Goal: Find specific page/section: Find specific page/section

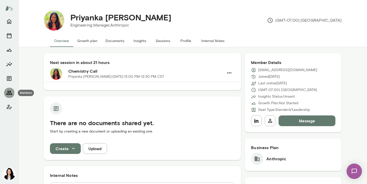
click at [8, 91] on icon "Members" at bounding box center [9, 93] width 6 height 6
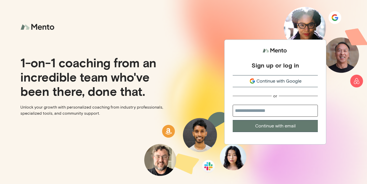
click at [280, 80] on span "Continue with Google" at bounding box center [278, 81] width 45 height 7
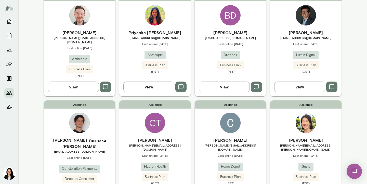
scroll to position [168, 0]
click at [298, 137] on h6 "Amanda Lin" at bounding box center [305, 140] width 71 height 6
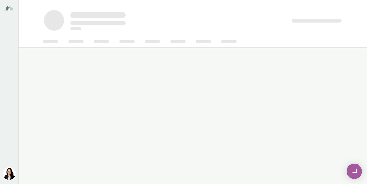
click at [298, 135] on main at bounding box center [192, 92] width 349 height 184
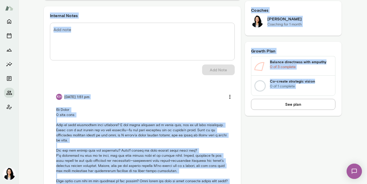
scroll to position [234, 0]
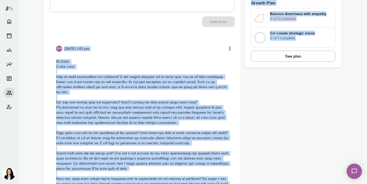
click at [146, 115] on p at bounding box center [142, 138] width 173 height 158
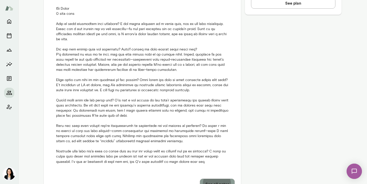
scroll to position [288, 0]
